Goal: Transaction & Acquisition: Subscribe to service/newsletter

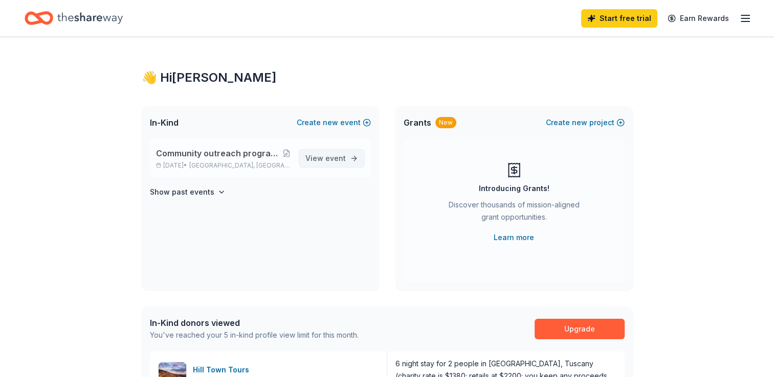
click at [318, 153] on span "View event" at bounding box center [325, 158] width 40 height 12
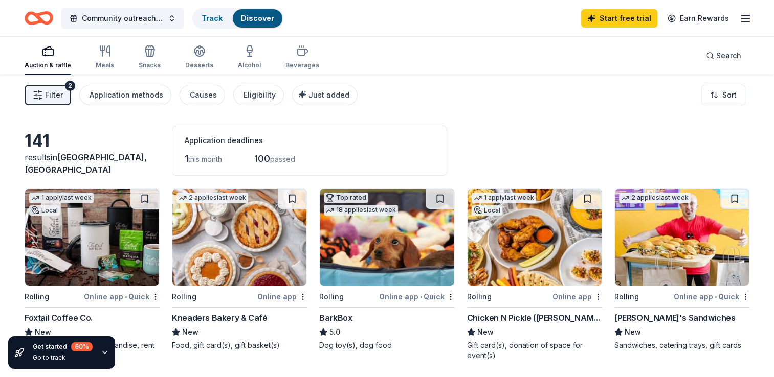
click at [645, 263] on img at bounding box center [682, 237] width 134 height 97
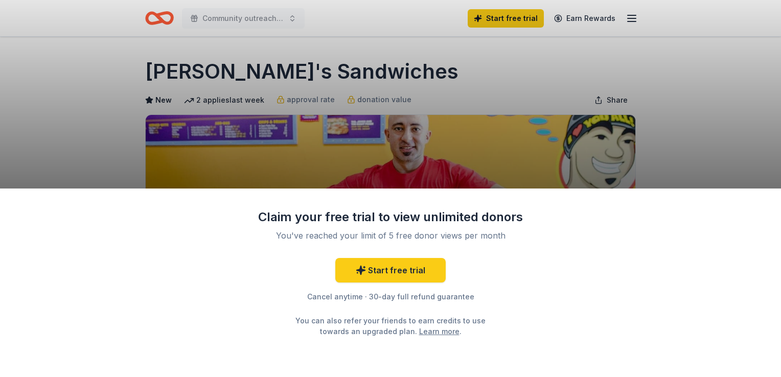
click at [543, 165] on div "Claim your free trial to view unlimited donors You've reached your limit of 5 f…" at bounding box center [390, 188] width 781 height 377
click at [409, 275] on link "Start free trial" at bounding box center [390, 270] width 110 height 25
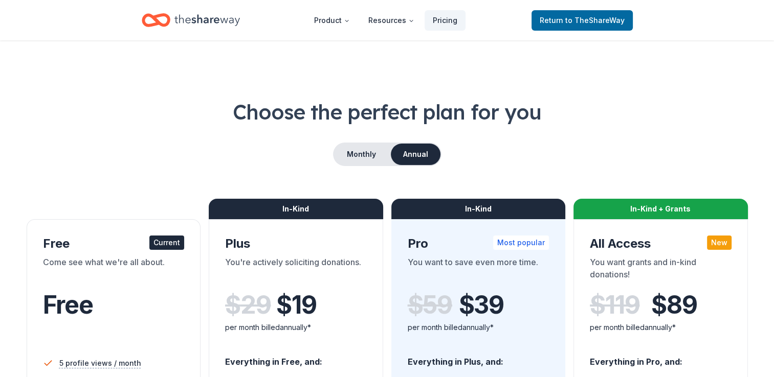
click at [163, 244] on div "Current" at bounding box center [166, 243] width 35 height 14
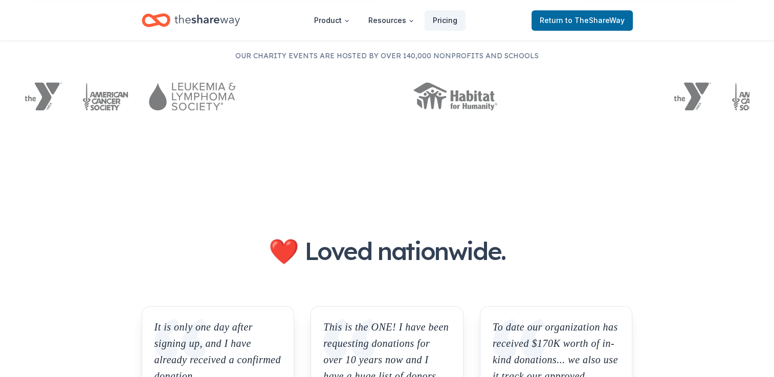
scroll to position [638, 0]
